Goal: Find specific page/section: Find specific page/section

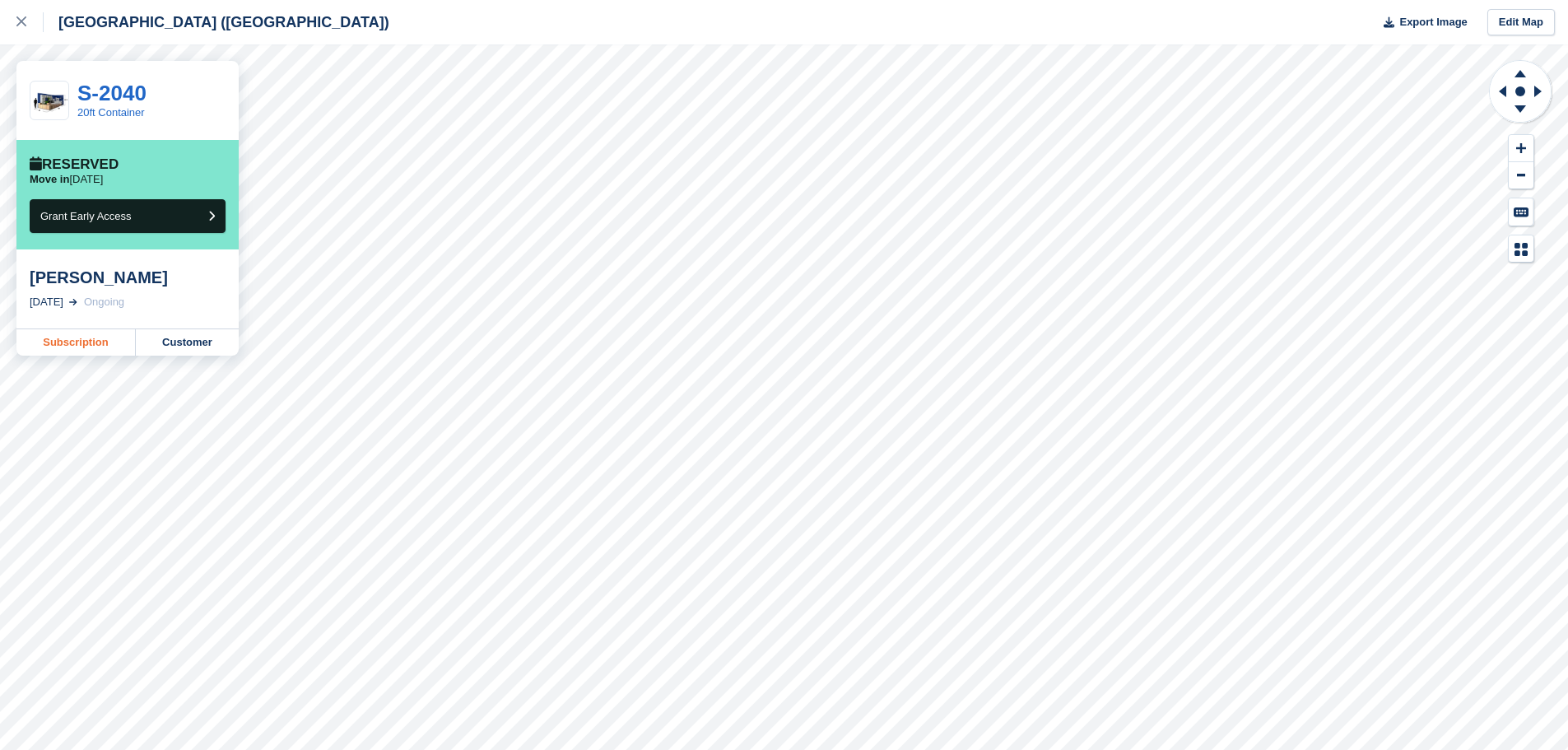
click at [60, 345] on link "Subscription" at bounding box center [75, 342] width 119 height 26
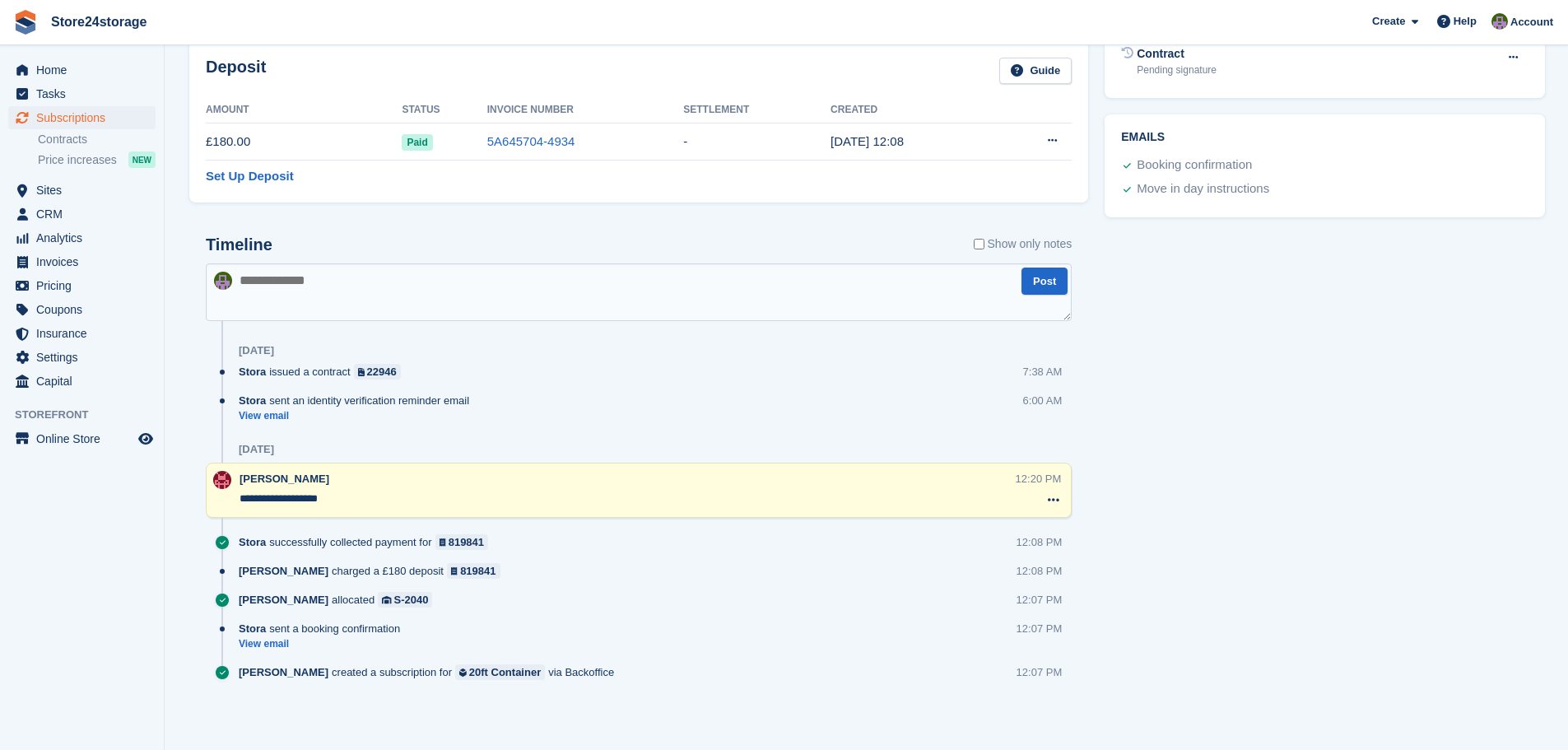
scroll to position [659, 0]
click at [274, 642] on link "View email" at bounding box center [323, 643] width 169 height 14
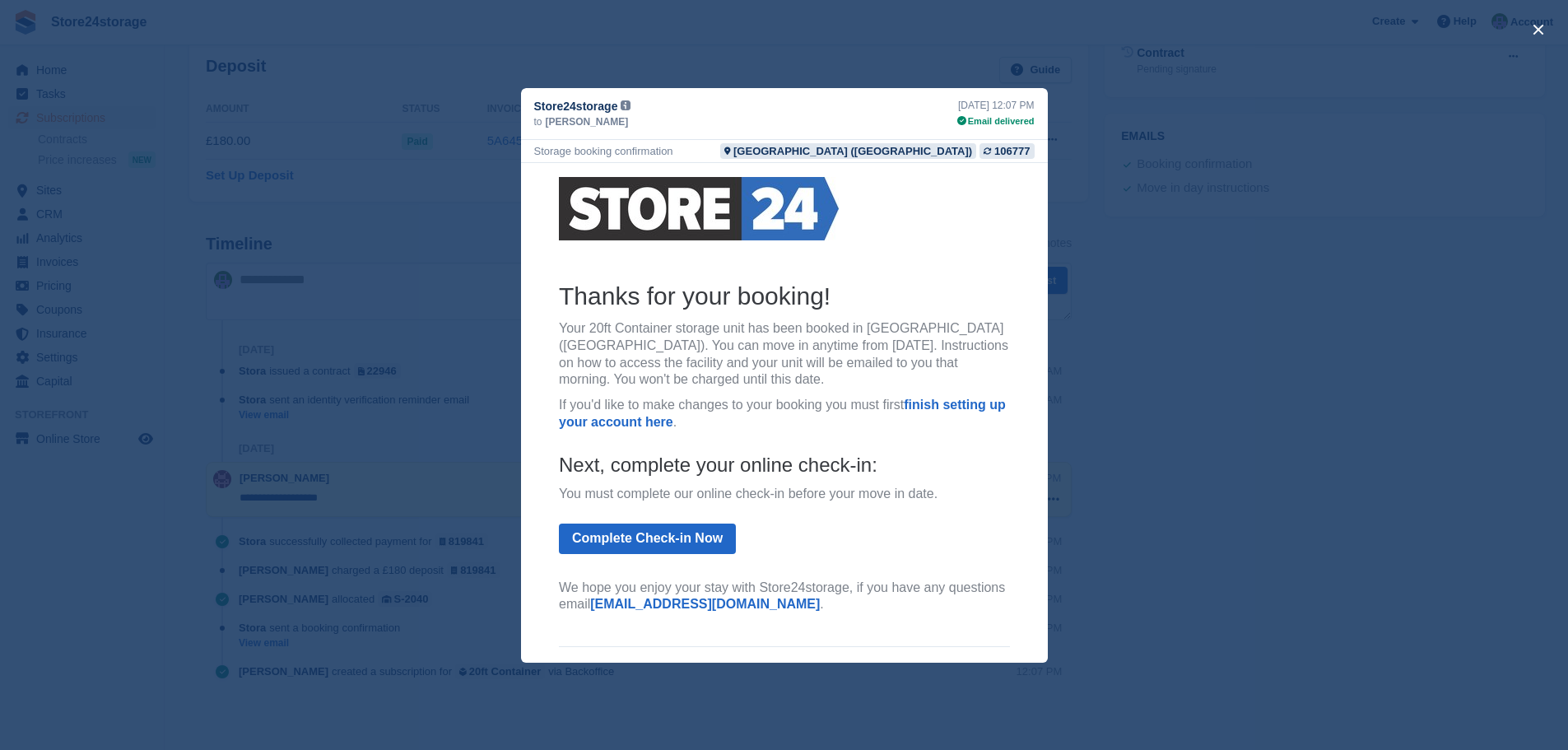
scroll to position [0, 0]
click at [1179, 298] on div "close" at bounding box center [784, 375] width 1568 height 750
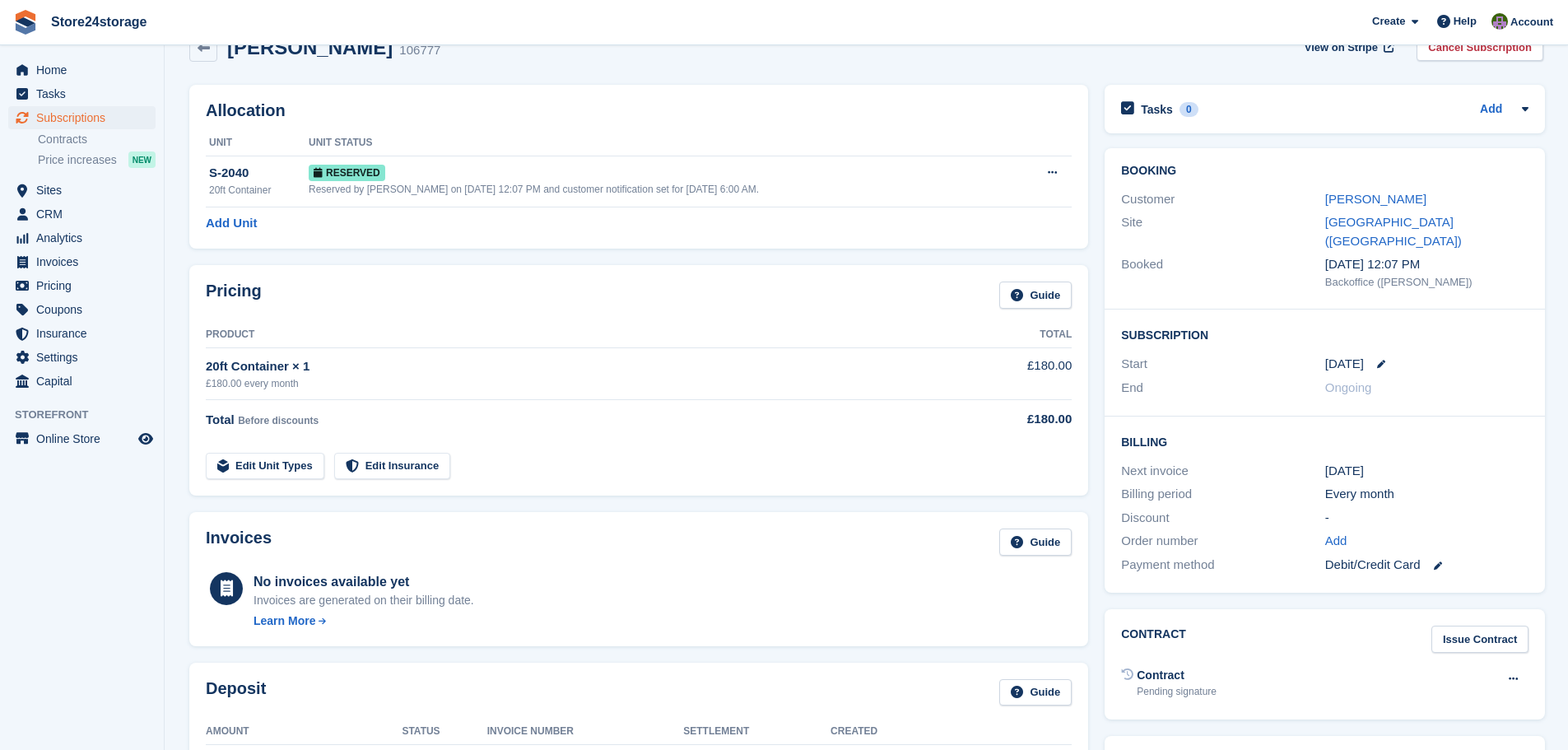
scroll to position [1, 0]
